Goal: Answer question/provide support

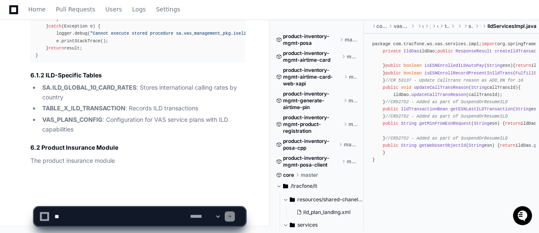
scroll to position [3205, 0]
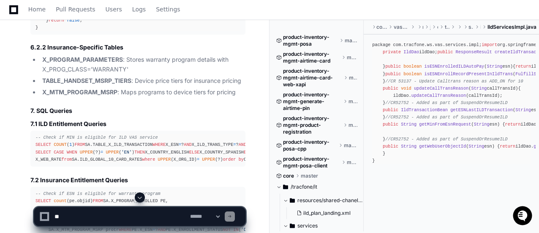
scroll to position [3326, 0]
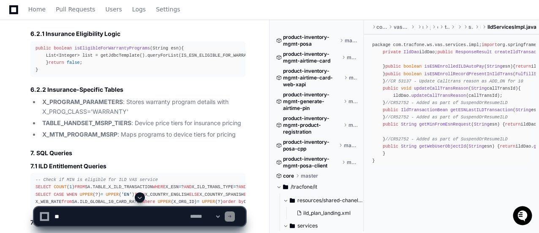
click at [63, 215] on textarea at bounding box center [121, 216] width 136 height 19
paste textarea "**********"
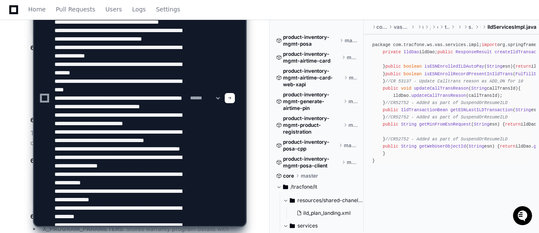
scroll to position [3114, 0]
click at [57, 24] on textarea at bounding box center [121, 97] width 136 height 255
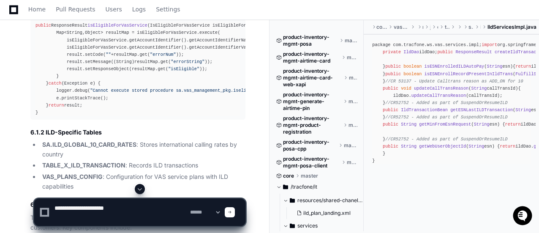
paste textarea "**********"
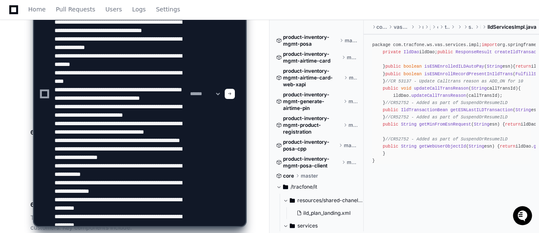
scroll to position [138, 0]
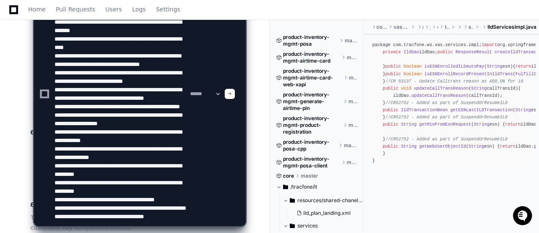
type textarea "**********"
click at [232, 95] on span at bounding box center [230, 94] width 4 height 4
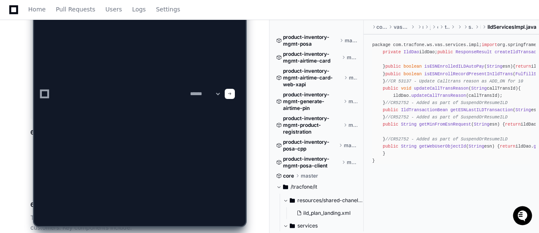
scroll to position [0, 0]
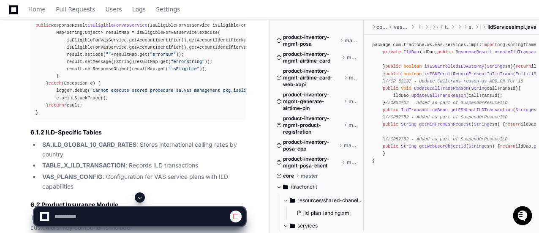
click at [141, 197] on span at bounding box center [139, 197] width 7 height 7
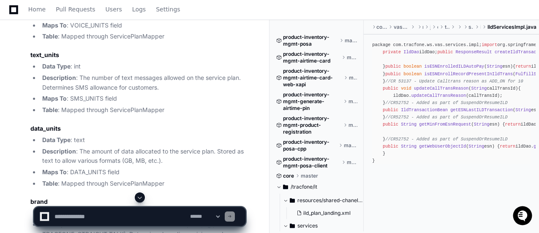
scroll to position [5005, 0]
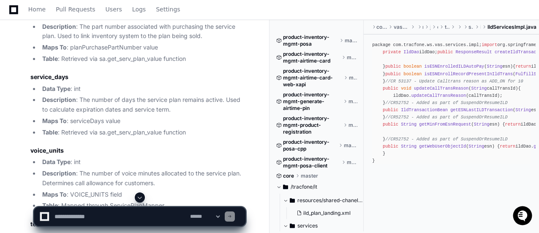
click at [82, 212] on textarea at bounding box center [121, 216] width 136 height 19
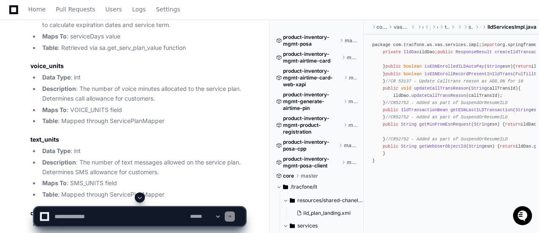
scroll to position [5174, 0]
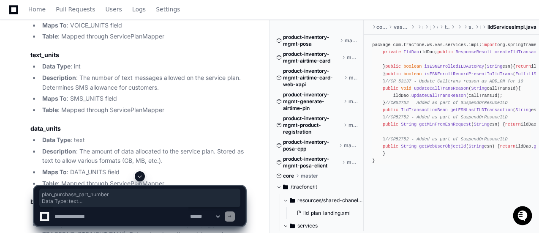
drag, startPoint x: 30, startPoint y: 47, endPoint x: 195, endPoint y: 102, distance: 173.6
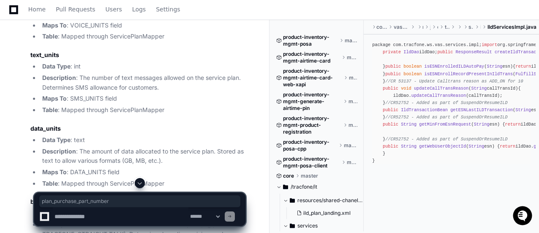
drag, startPoint x: 30, startPoint y: 46, endPoint x: 126, endPoint y: 46, distance: 95.8
copy h3 "plan_purchase_part_number"
click at [67, 216] on textarea at bounding box center [121, 216] width 136 height 19
paste textarea "**********"
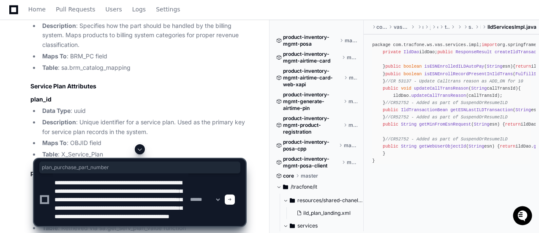
scroll to position [19, 0]
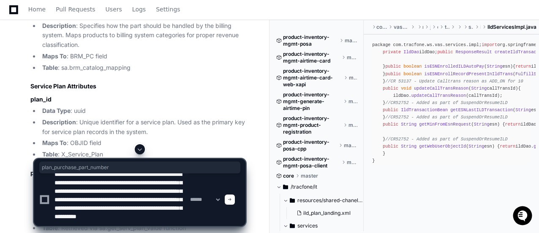
type textarea "**********"
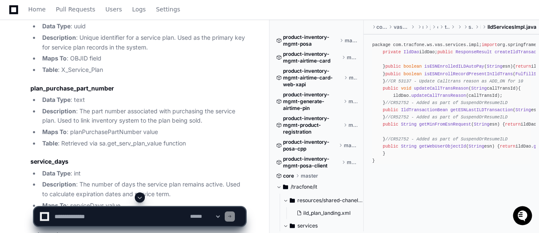
scroll to position [5005, 0]
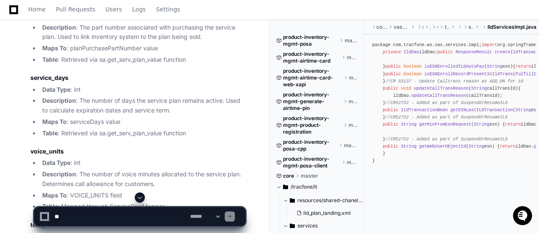
scroll to position [5047, 0]
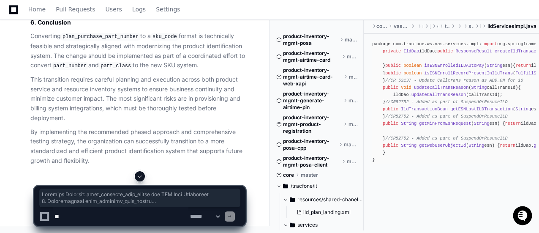
scroll to position [8762, 0]
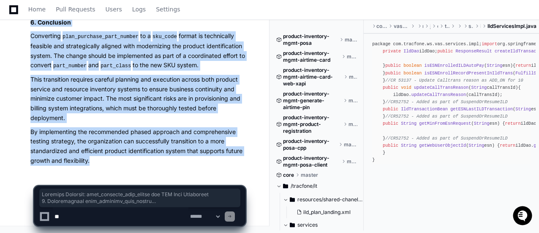
drag, startPoint x: 30, startPoint y: 40, endPoint x: 117, endPoint y: 162, distance: 149.5
copy article "Detailed Analysis: plan_purchase_part_number and SKU Code Conversion 1. Underst…"
